Goal: Information Seeking & Learning: Understand process/instructions

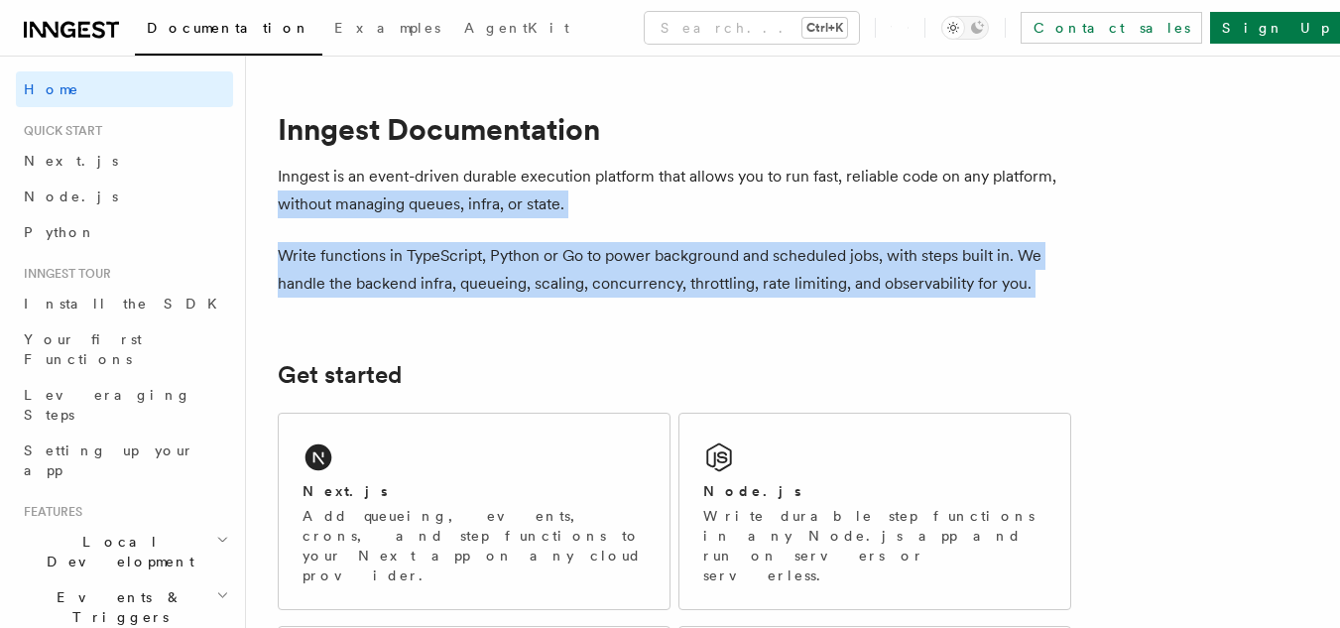
drag, startPoint x: 250, startPoint y: 193, endPoint x: 251, endPoint y: 303, distance: 109.1
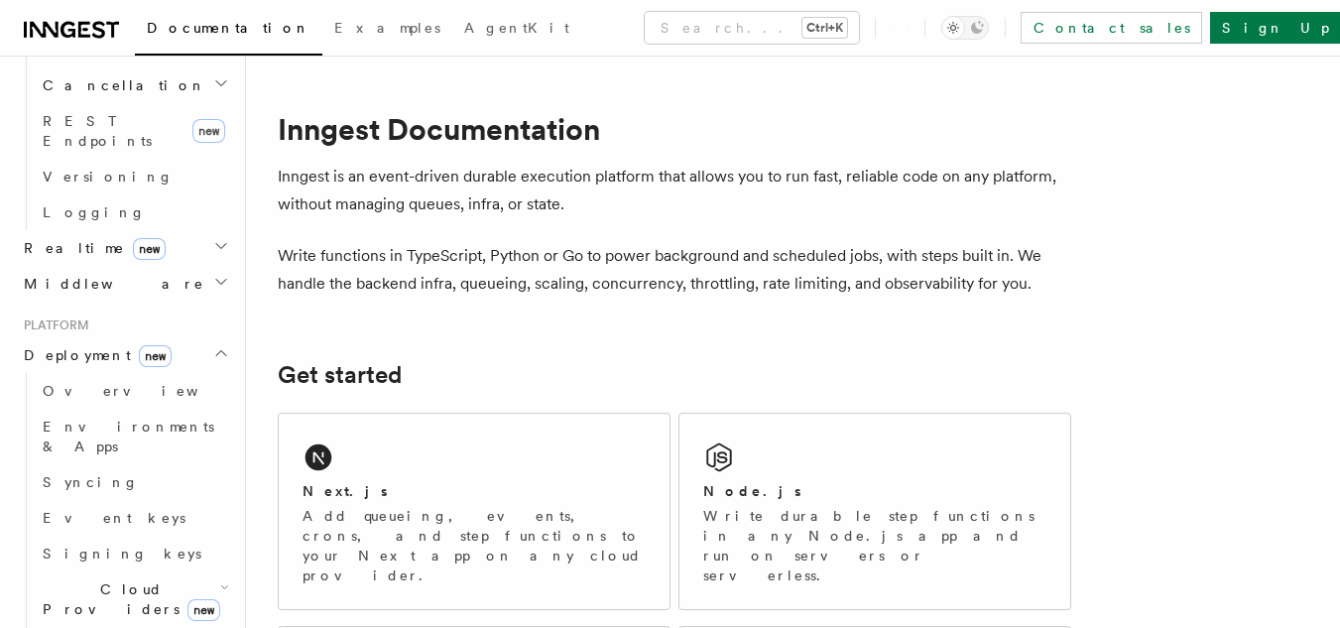
scroll to position [829, 0]
click at [144, 369] on link "Overview" at bounding box center [134, 387] width 198 height 36
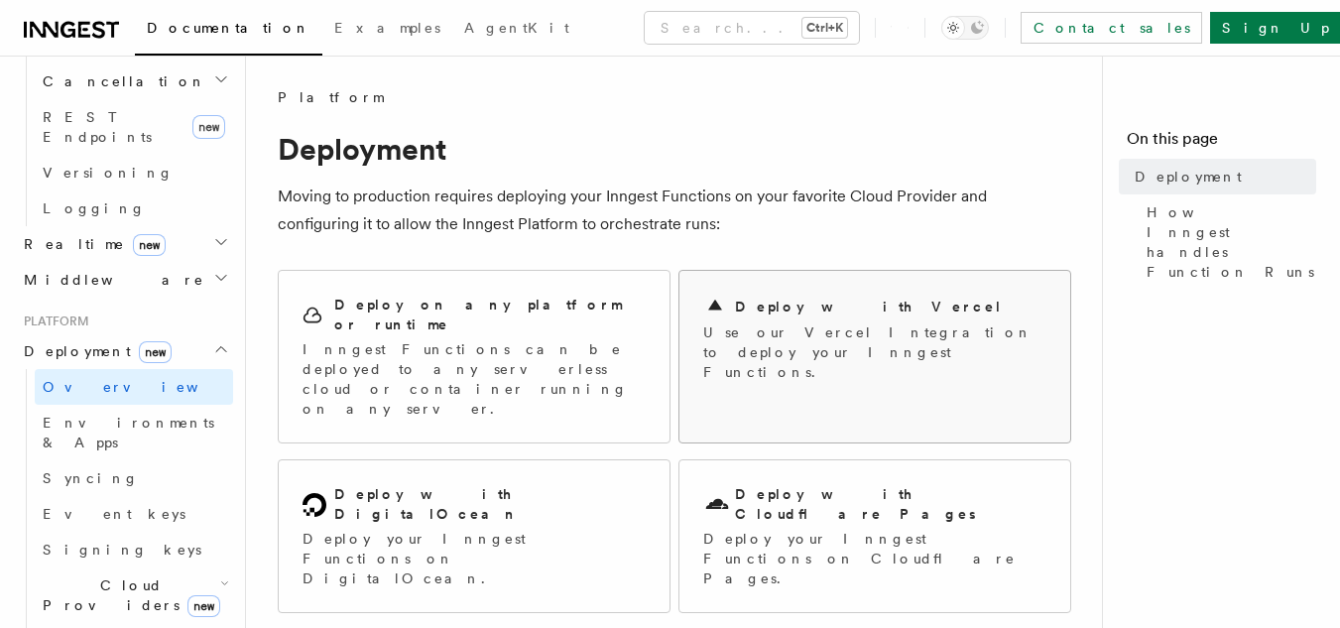
click at [897, 315] on div "Deploy with Vercel" at bounding box center [874, 307] width 343 height 24
